Goal: Transaction & Acquisition: Purchase product/service

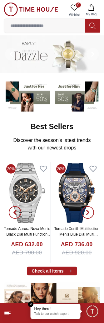
click at [8, 314] on icon at bounding box center [8, 313] width 8 height 8
click at [4, 308] on footer at bounding box center [52, 312] width 104 height 20
click at [6, 311] on icon at bounding box center [8, 313] width 8 height 8
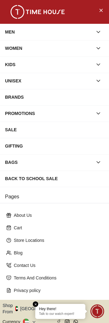
click at [96, 30] on icon "button" at bounding box center [98, 32] width 6 height 6
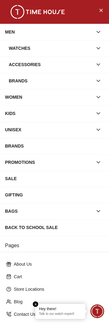
click at [31, 48] on div "Watches" at bounding box center [51, 48] width 84 height 11
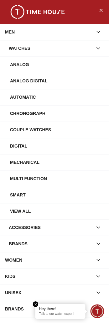
click at [21, 207] on div "View All" at bounding box center [57, 210] width 94 height 11
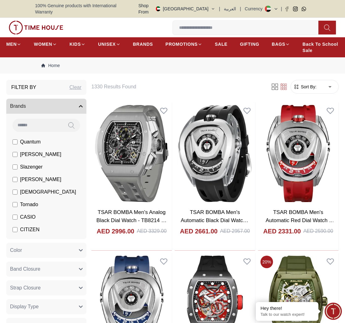
scroll to position [282, 0]
click at [39, 21] on img at bounding box center [36, 28] width 54 height 14
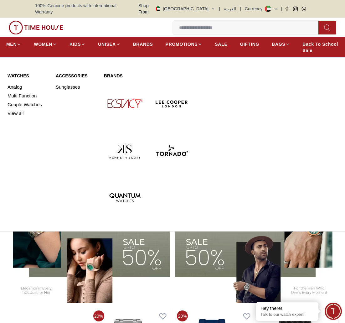
click at [23, 73] on link "Watches" at bounding box center [28, 76] width 41 height 6
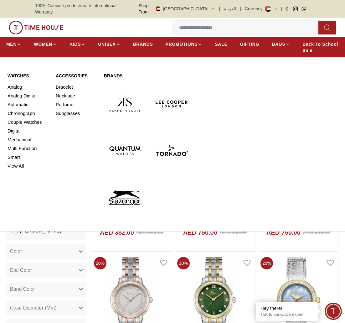
click at [16, 73] on link "Watches" at bounding box center [28, 76] width 41 height 6
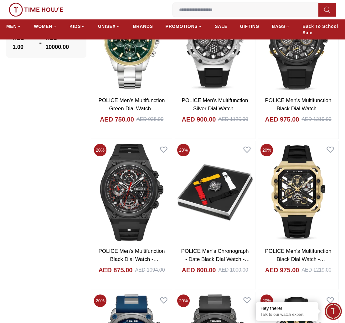
scroll to position [846, 0]
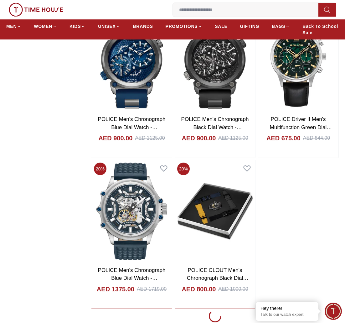
scroll to position [1129, 0]
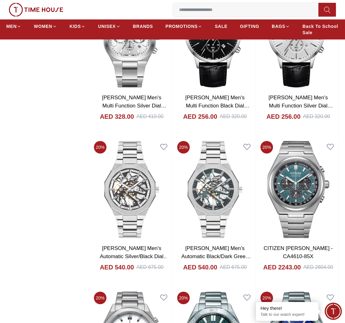
scroll to position [2505, 0]
